Goal: Information Seeking & Learning: Learn about a topic

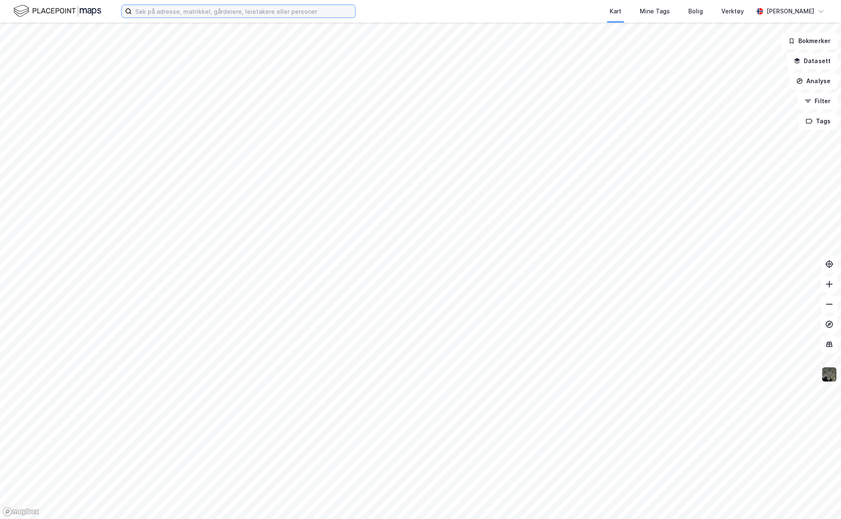
click at [158, 11] on input at bounding box center [243, 11] width 223 height 13
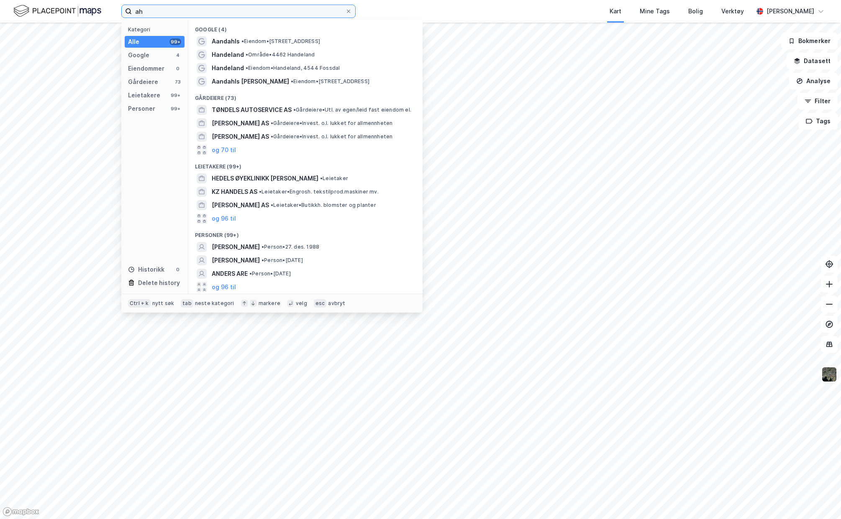
type input "a"
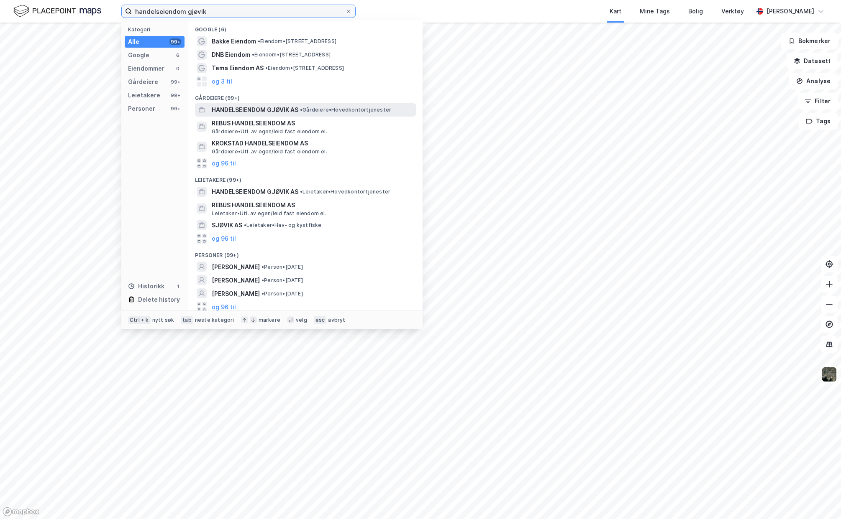
type input "handelseiendom gjøvik"
click at [255, 107] on span "HANDELSEIENDOM GJØVIK AS" at bounding box center [255, 110] width 87 height 10
